Goal: Find specific page/section: Find specific page/section

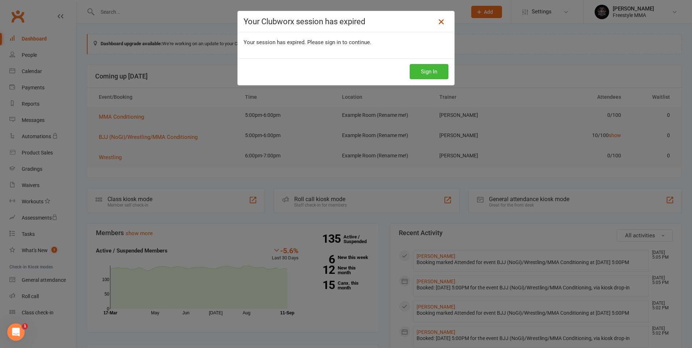
click at [437, 23] on icon at bounding box center [441, 21] width 9 height 9
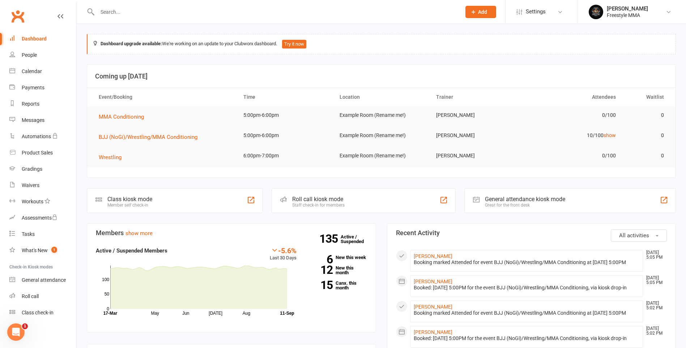
click at [120, 19] on div at bounding box center [271, 12] width 369 height 24
click at [128, 14] on input "text" at bounding box center [275, 12] width 361 height 10
type input "kaan"
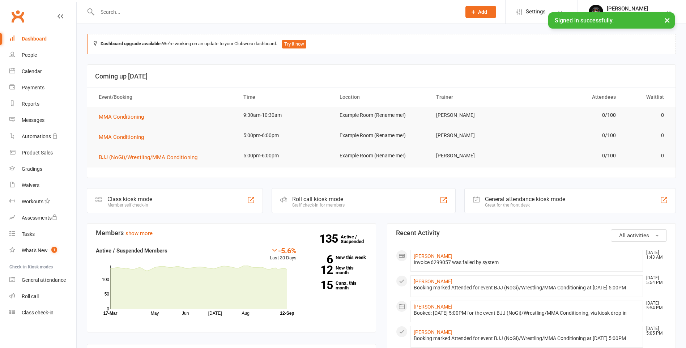
click at [145, 15] on input "text" at bounding box center [275, 12] width 361 height 10
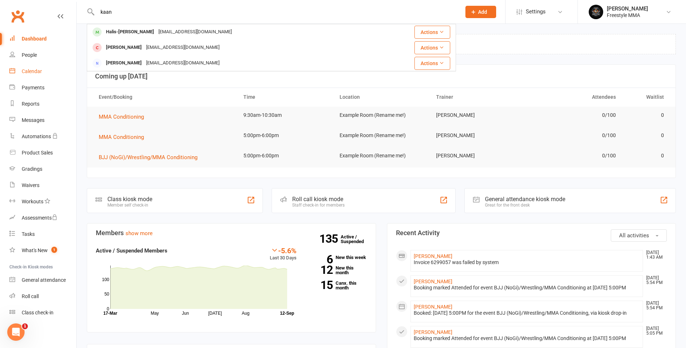
type input "kaan"
